Goal: Information Seeking & Learning: Learn about a topic

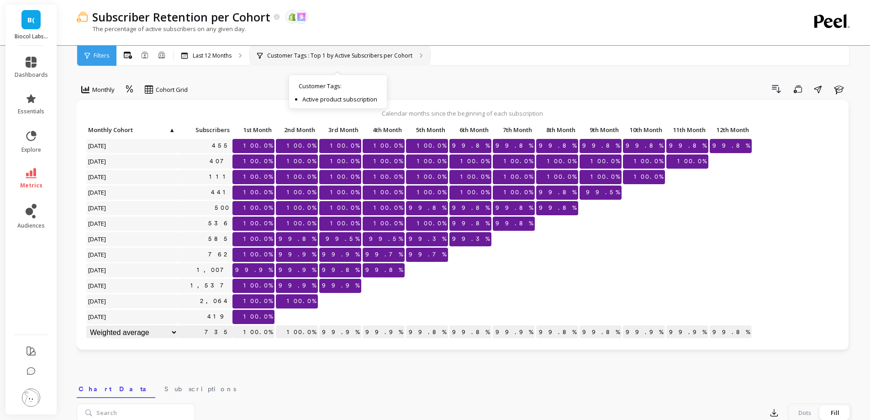
click at [325, 63] on div "Customer Tags : Top 1 by Active Subscribers per Cohort Customer Tags : Active p…" at bounding box center [340, 56] width 180 height 20
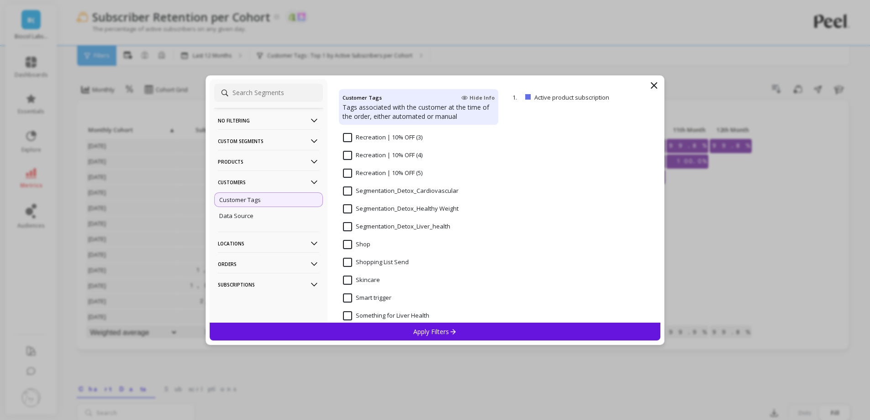
scroll to position [777, 0]
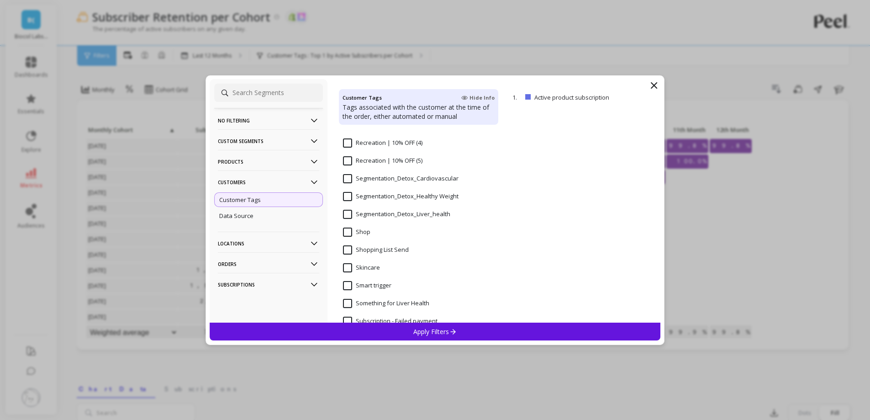
click at [349, 217] on input "Segmentation_Detox_Liver_health" at bounding box center [396, 214] width 107 height 9
click at [407, 332] on div "Apply Filters" at bounding box center [435, 332] width 451 height 18
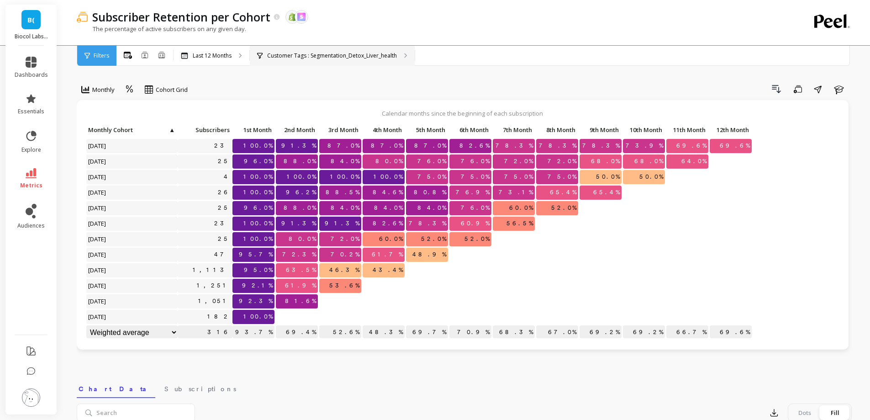
click at [327, 57] on p "Customer Tags : Segmentation_Detox_Liver_health" at bounding box center [332, 55] width 130 height 7
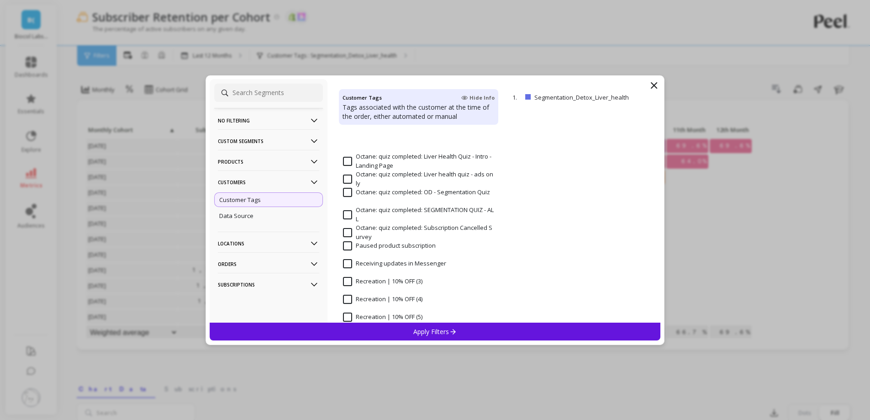
scroll to position [731, 0]
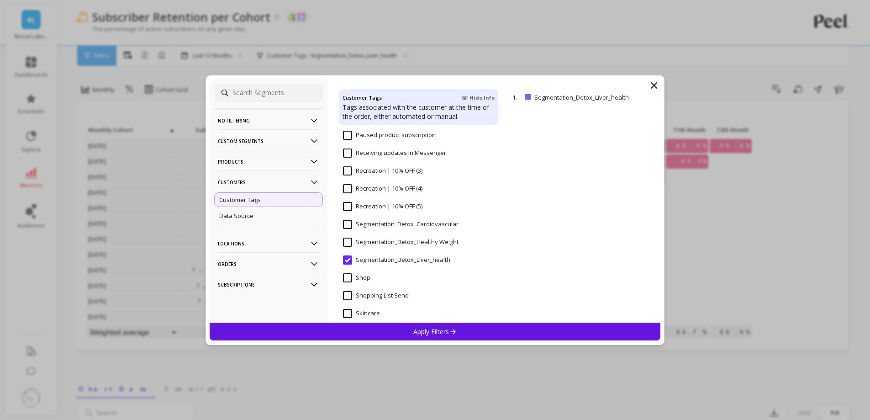
click at [346, 244] on Weight "Segmentation_Detox_Healthy Weight" at bounding box center [401, 242] width 116 height 9
click at [423, 327] on p "Apply Filters" at bounding box center [434, 331] width 43 height 9
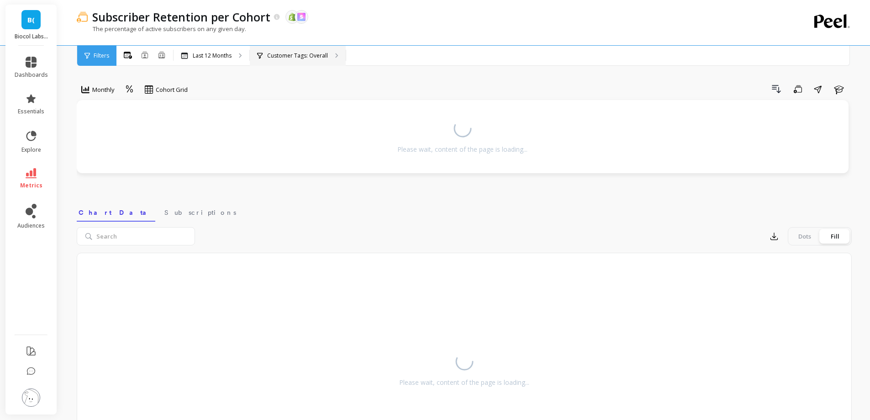
click at [293, 49] on div "Customer Tags: Overall" at bounding box center [298, 56] width 96 height 20
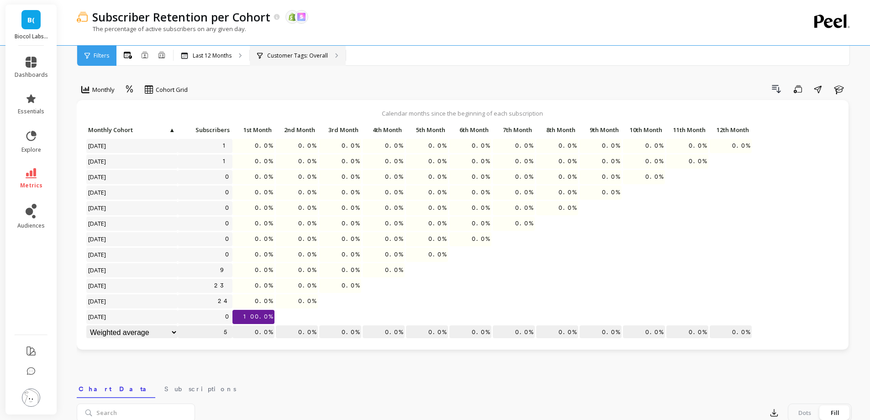
click at [281, 58] on p "Customer Tags: Overall" at bounding box center [297, 55] width 61 height 7
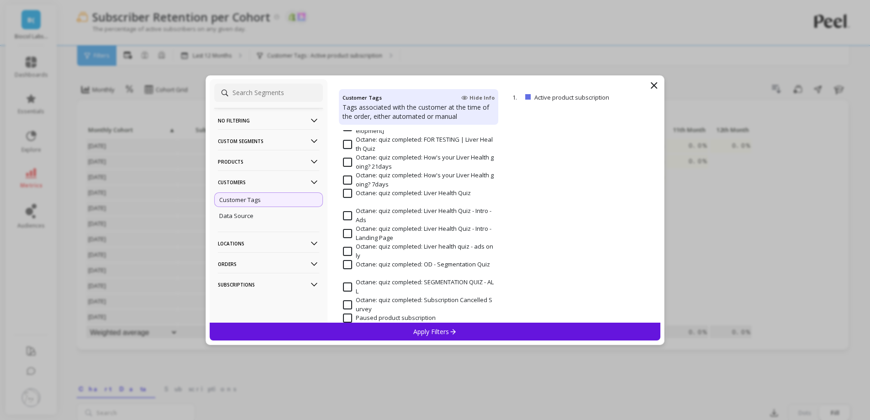
scroll to position [777, 0]
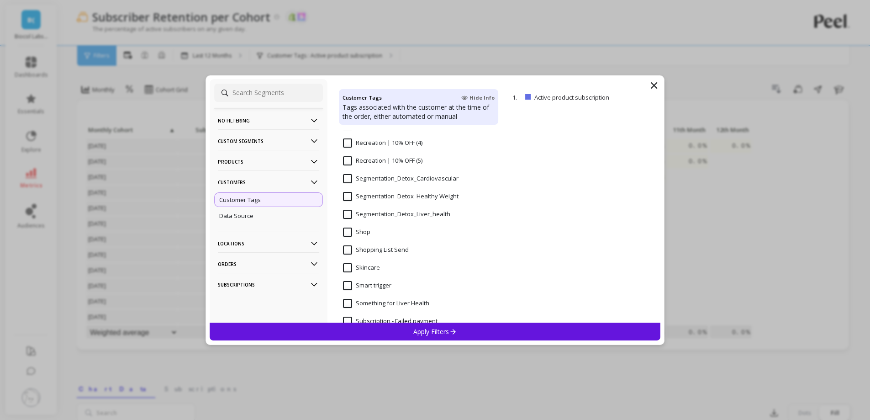
click at [350, 196] on Weight "Segmentation_Detox_Healthy Weight" at bounding box center [401, 196] width 116 height 9
click at [391, 336] on div "Apply Filters" at bounding box center [435, 332] width 451 height 18
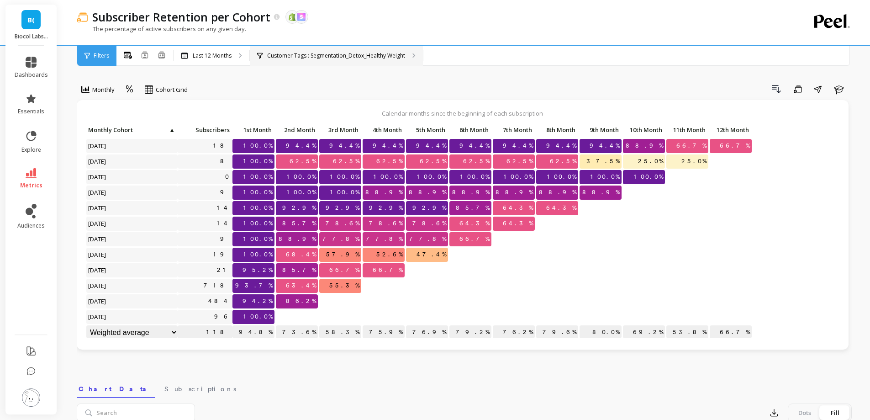
click at [369, 62] on div "Customer Tags : Segmentation_Detox_Healthy Weight" at bounding box center [336, 56] width 173 height 20
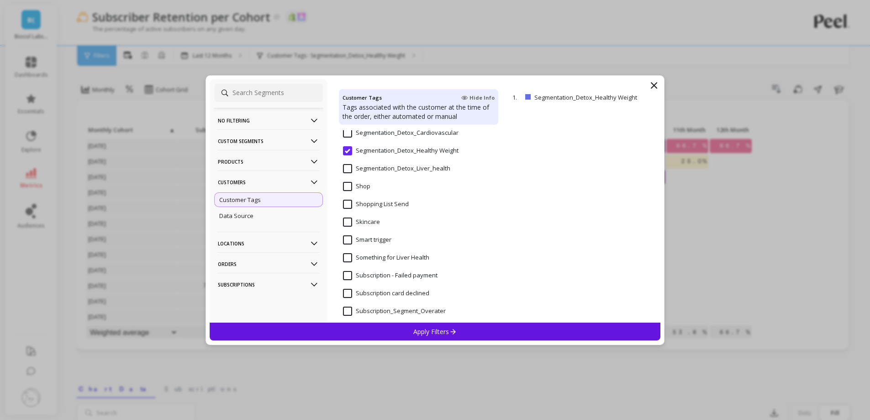
scroll to position [777, 0]
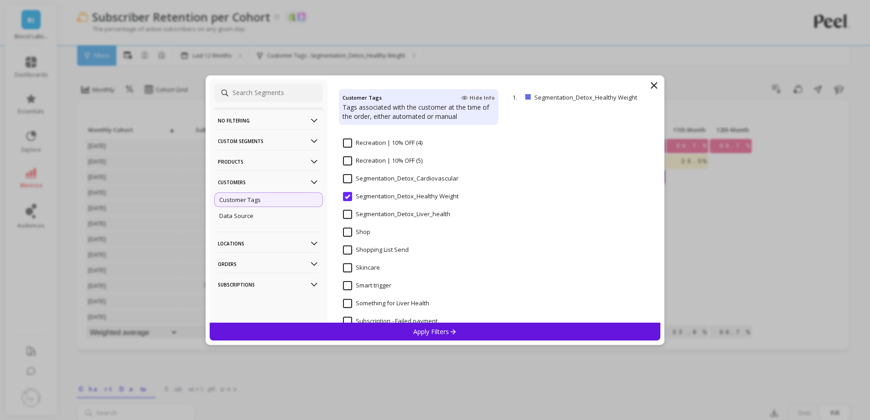
click at [351, 179] on input "Segmentation_Detox_Cardiovascular" at bounding box center [401, 178] width 116 height 9
click at [408, 329] on div "Apply Filters" at bounding box center [435, 332] width 451 height 18
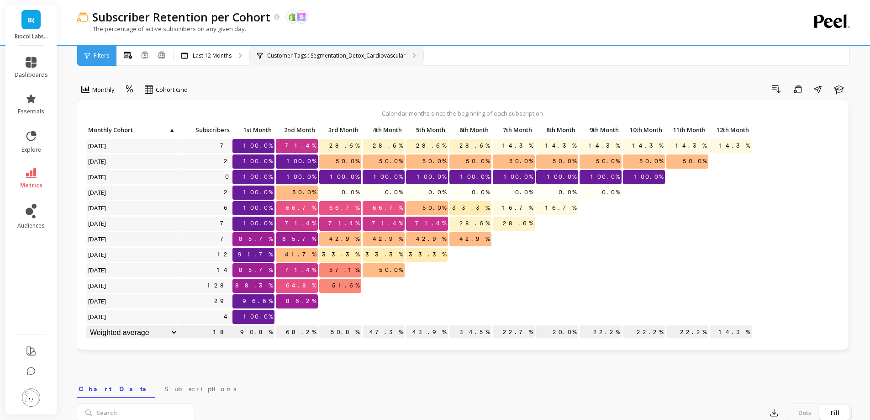
click at [391, 53] on p "Customer Tags : Segmentation_Detox_Cardiovascular" at bounding box center [336, 55] width 138 height 7
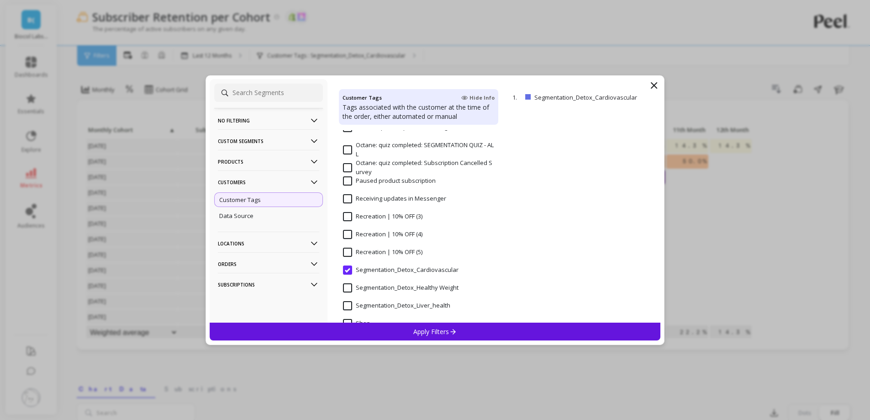
scroll to position [731, 0]
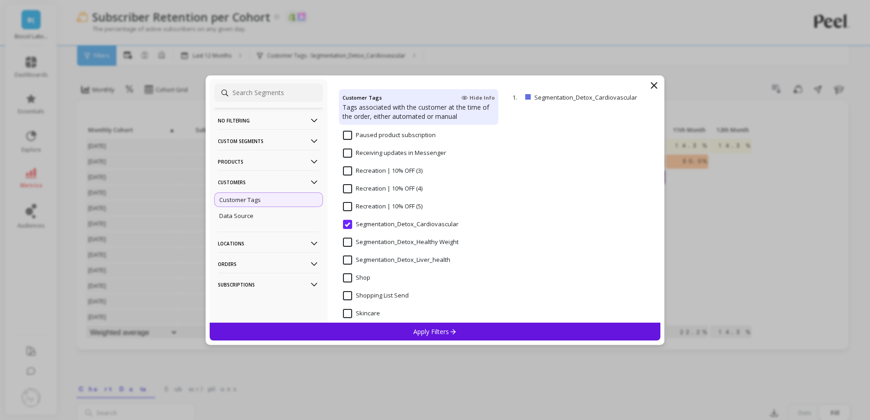
click at [349, 243] on Weight "Segmentation_Detox_Healthy Weight" at bounding box center [401, 242] width 116 height 9
click at [402, 326] on div "Apply Filters" at bounding box center [435, 332] width 451 height 18
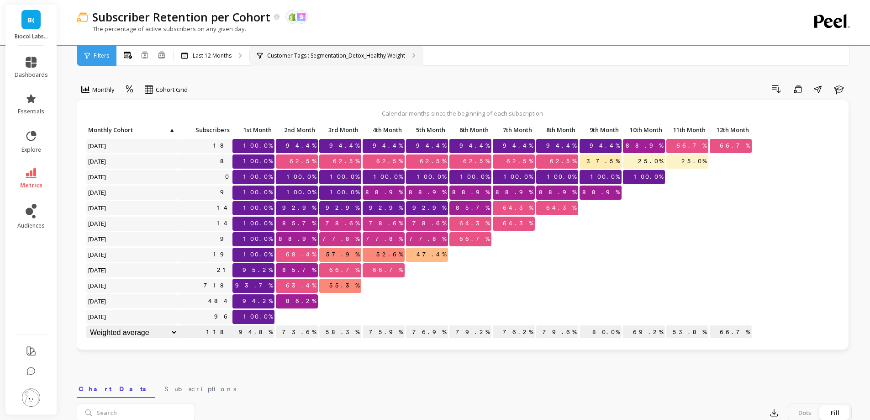
click at [381, 58] on p "Customer Tags : Segmentation_Detox_Healthy Weight" at bounding box center [336, 55] width 138 height 7
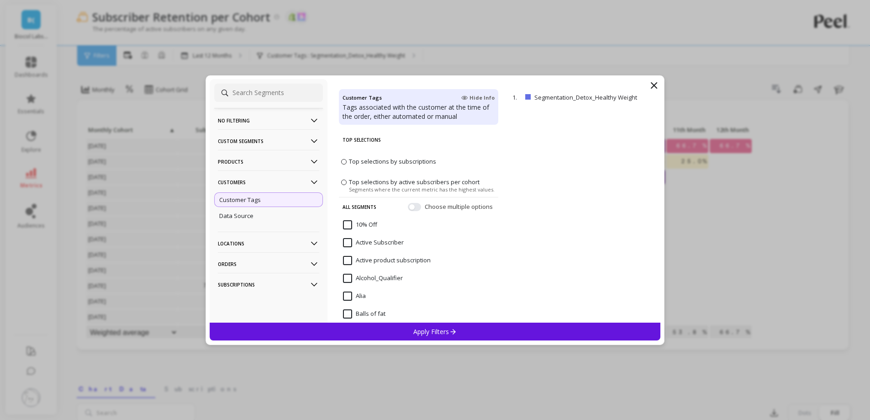
click at [292, 171] on p "Customers" at bounding box center [268, 181] width 101 height 23
click at [291, 164] on p "Products" at bounding box center [268, 161] width 101 height 23
click at [270, 206] on div "SKUs" at bounding box center [268, 211] width 109 height 15
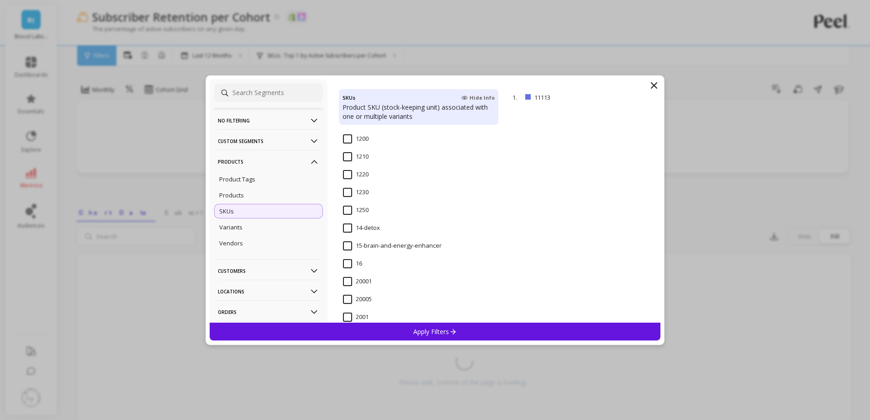
scroll to position [640, 0]
click at [357, 242] on input "14-detox" at bounding box center [361, 244] width 37 height 9
click at [398, 330] on div "Apply Filters" at bounding box center [435, 332] width 451 height 18
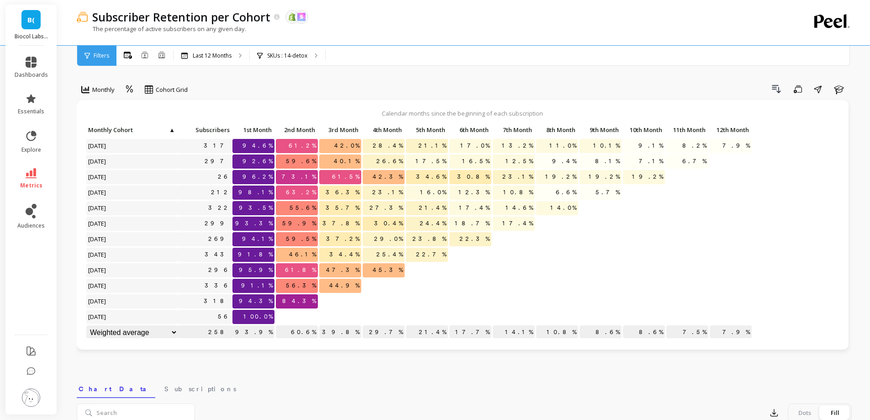
click at [306, 43] on div "Subscriber Retention per Cohort The data you are viewing comes from: Shopify Sk…" at bounding box center [427, 22] width 700 height 45
click at [306, 47] on div "SKUs : 14-detox" at bounding box center [287, 56] width 75 height 20
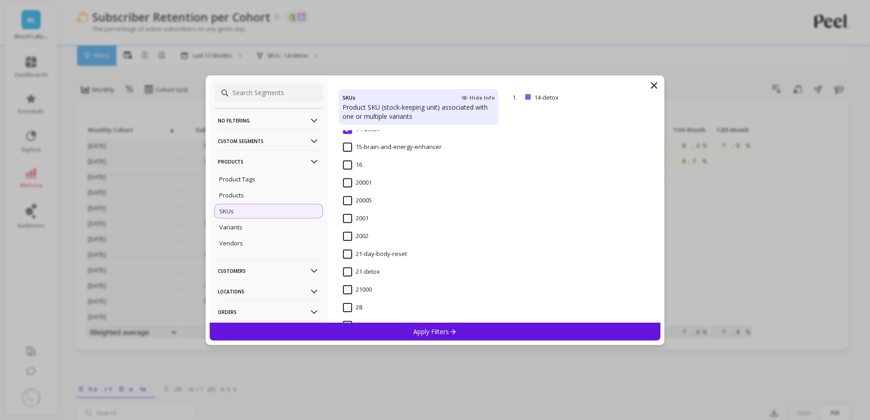
scroll to position [777, 0]
click at [351, 232] on input "21-day-body-reset" at bounding box center [375, 232] width 64 height 9
click at [390, 327] on div "Apply Filters" at bounding box center [435, 332] width 451 height 18
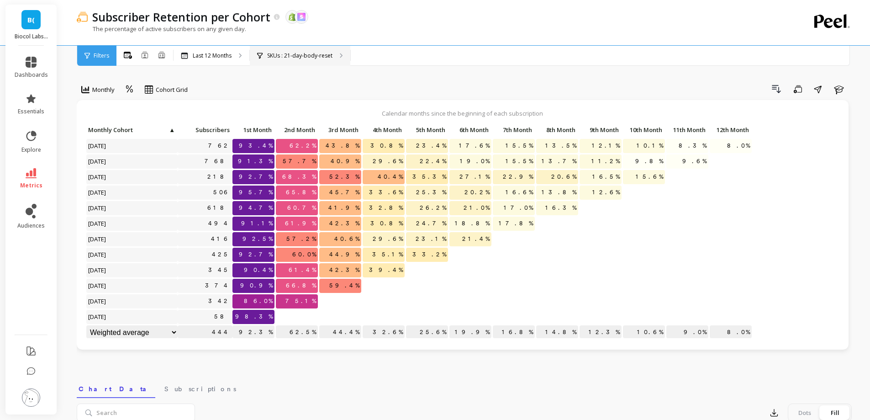
click at [322, 53] on p "SKUs : 21-day-body-reset" at bounding box center [299, 55] width 65 height 7
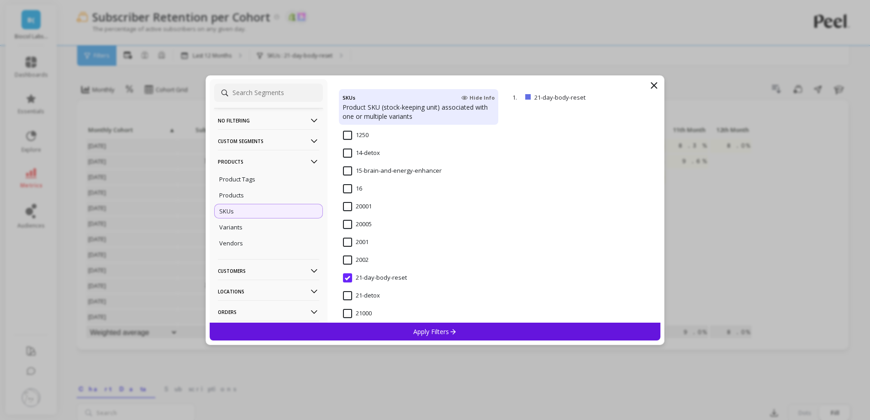
scroll to position [822, 0]
click at [350, 204] on input "21-detox" at bounding box center [361, 204] width 37 height 9
click at [403, 329] on div "Apply Filters" at bounding box center [435, 332] width 451 height 18
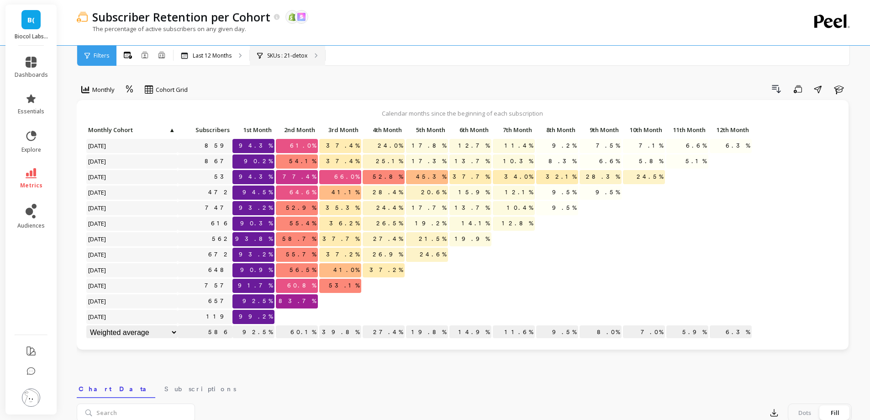
click at [291, 53] on p "SKUs : 21-detox" at bounding box center [287, 55] width 40 height 7
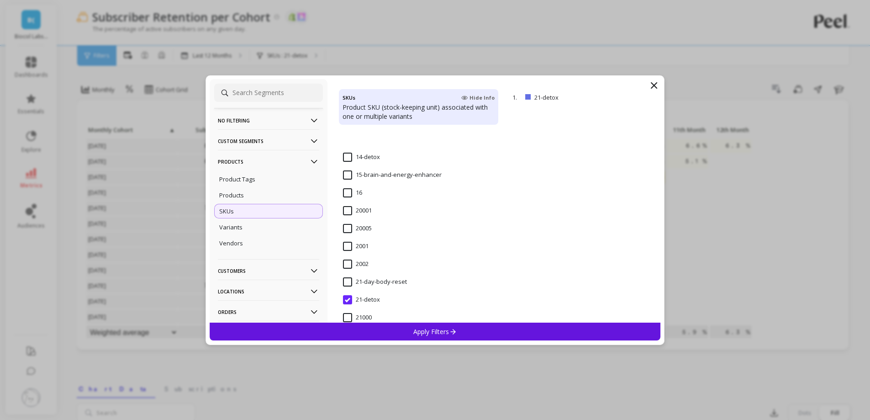
scroll to position [777, 0]
click at [355, 301] on input "28-detox" at bounding box center [361, 303] width 37 height 9
click at [388, 329] on div "Apply Filters" at bounding box center [435, 332] width 451 height 18
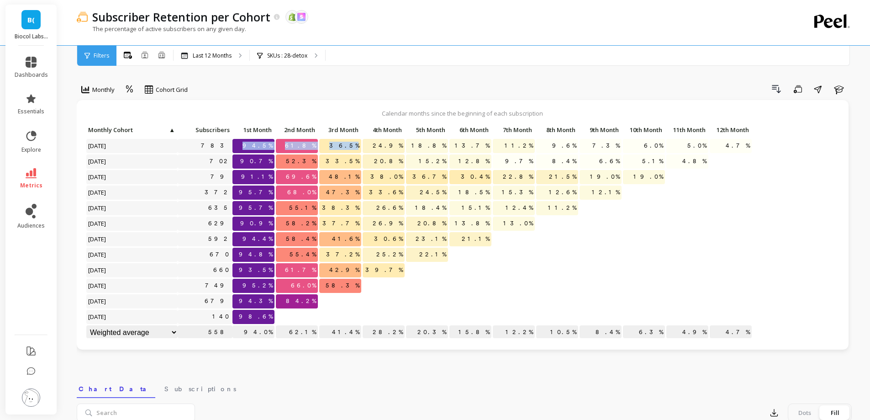
drag, startPoint x: 255, startPoint y: 143, endPoint x: 359, endPoint y: 148, distance: 103.8
click at [359, 148] on div "Click to create an audience 783 94.5% 61.8% 36.5% 24.9% 18.8% 13.7% 11.2% 9.6% …" at bounding box center [419, 231] width 667 height 217
click at [223, 52] on p "Last 12 Months" at bounding box center [212, 55] width 39 height 7
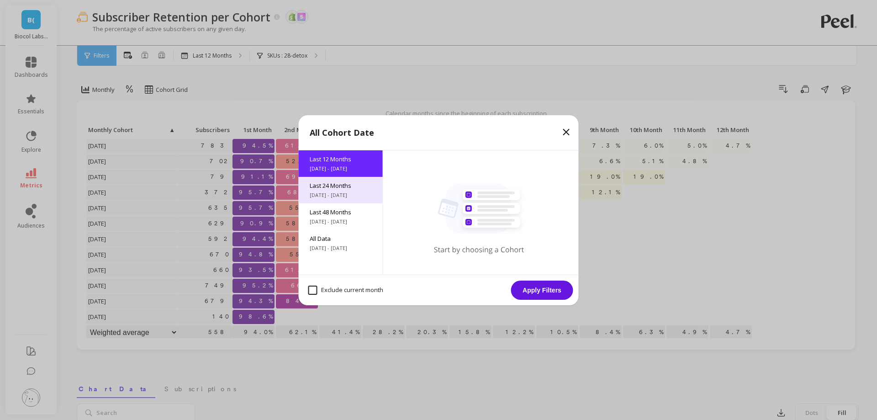
click at [333, 182] on span "Last 24 Months" at bounding box center [341, 185] width 62 height 8
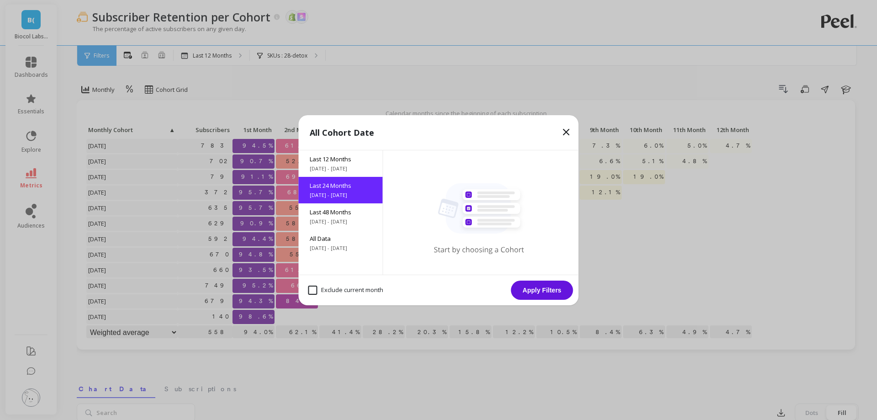
click at [528, 291] on button "Apply Filters" at bounding box center [542, 290] width 62 height 19
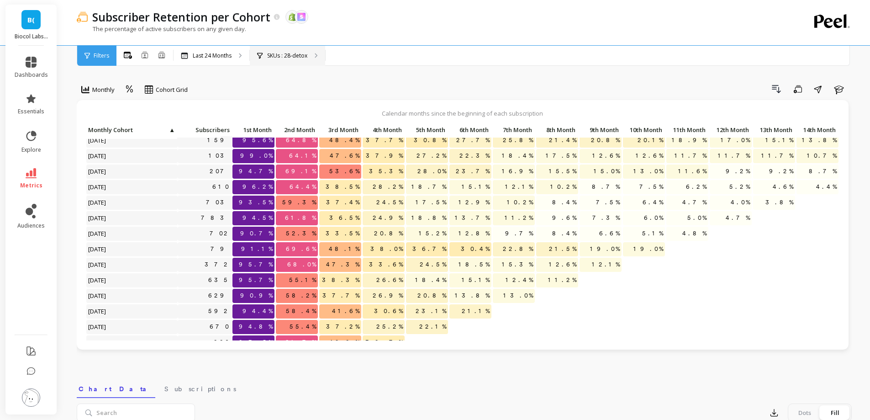
scroll to position [137, 0]
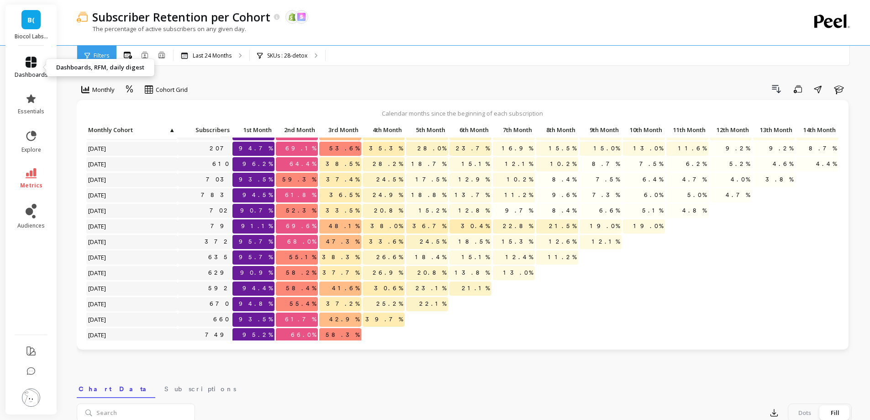
click at [22, 62] on link "dashboards" at bounding box center [31, 68] width 33 height 22
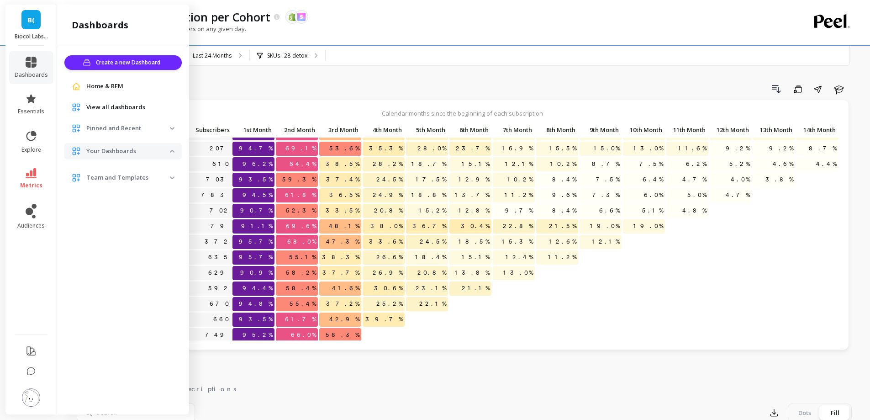
click at [106, 106] on span "View all dashboards" at bounding box center [115, 107] width 59 height 9
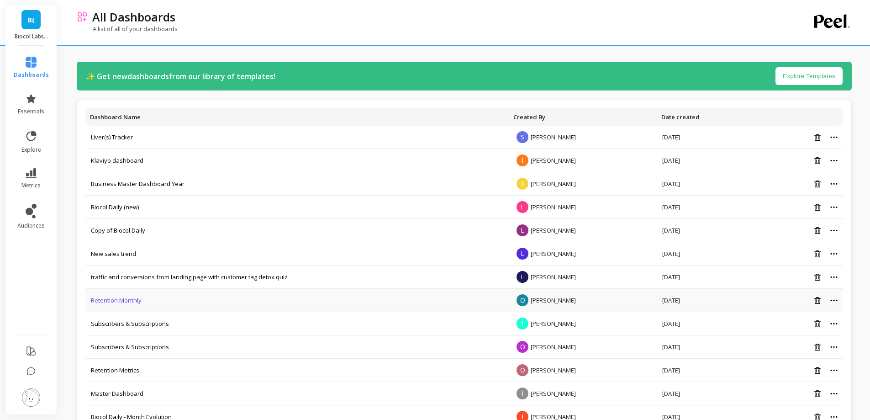
click at [128, 303] on link "Retention Monthly" at bounding box center [116, 300] width 51 height 8
